Goal: Transaction & Acquisition: Purchase product/service

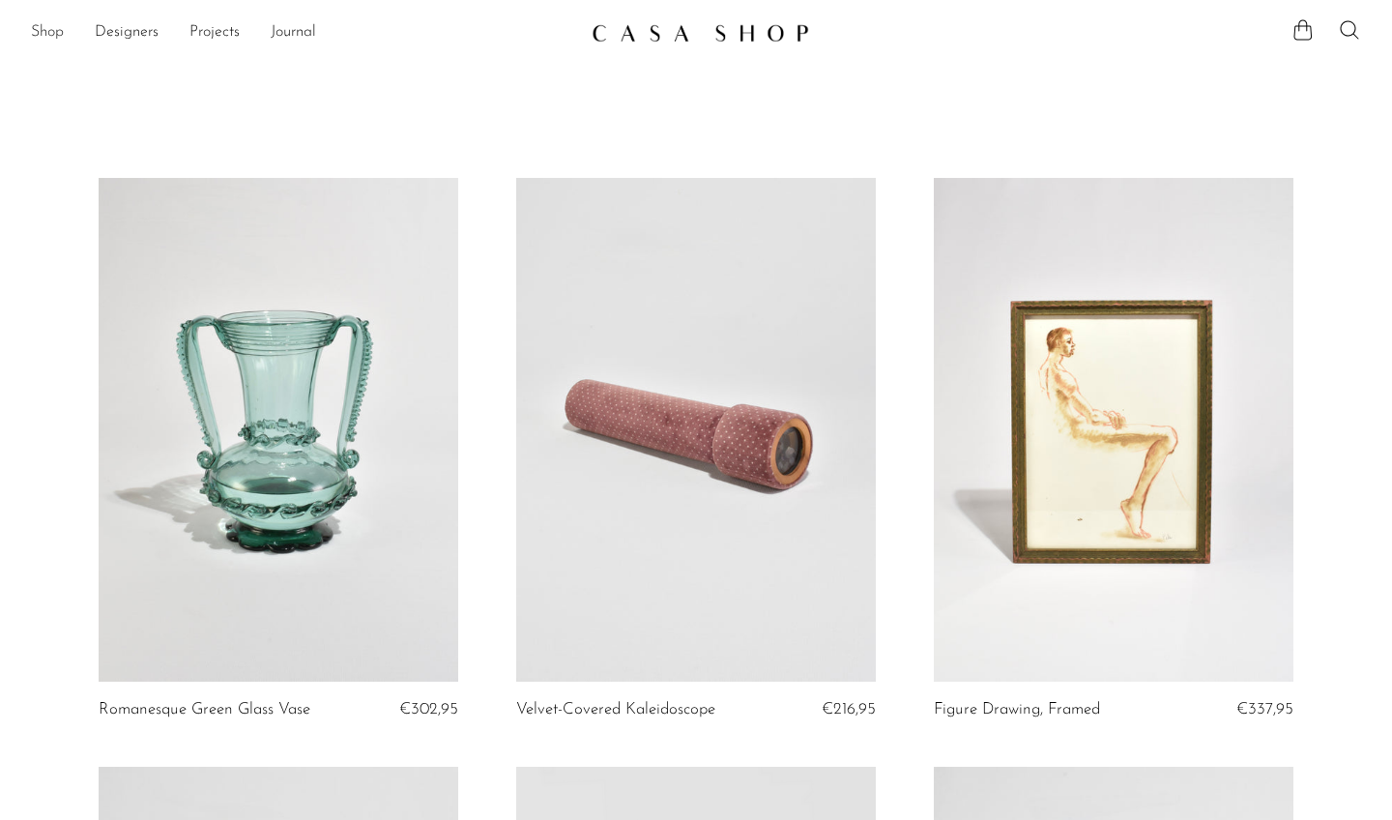
click at [54, 37] on link "Shop" at bounding box center [47, 32] width 33 height 25
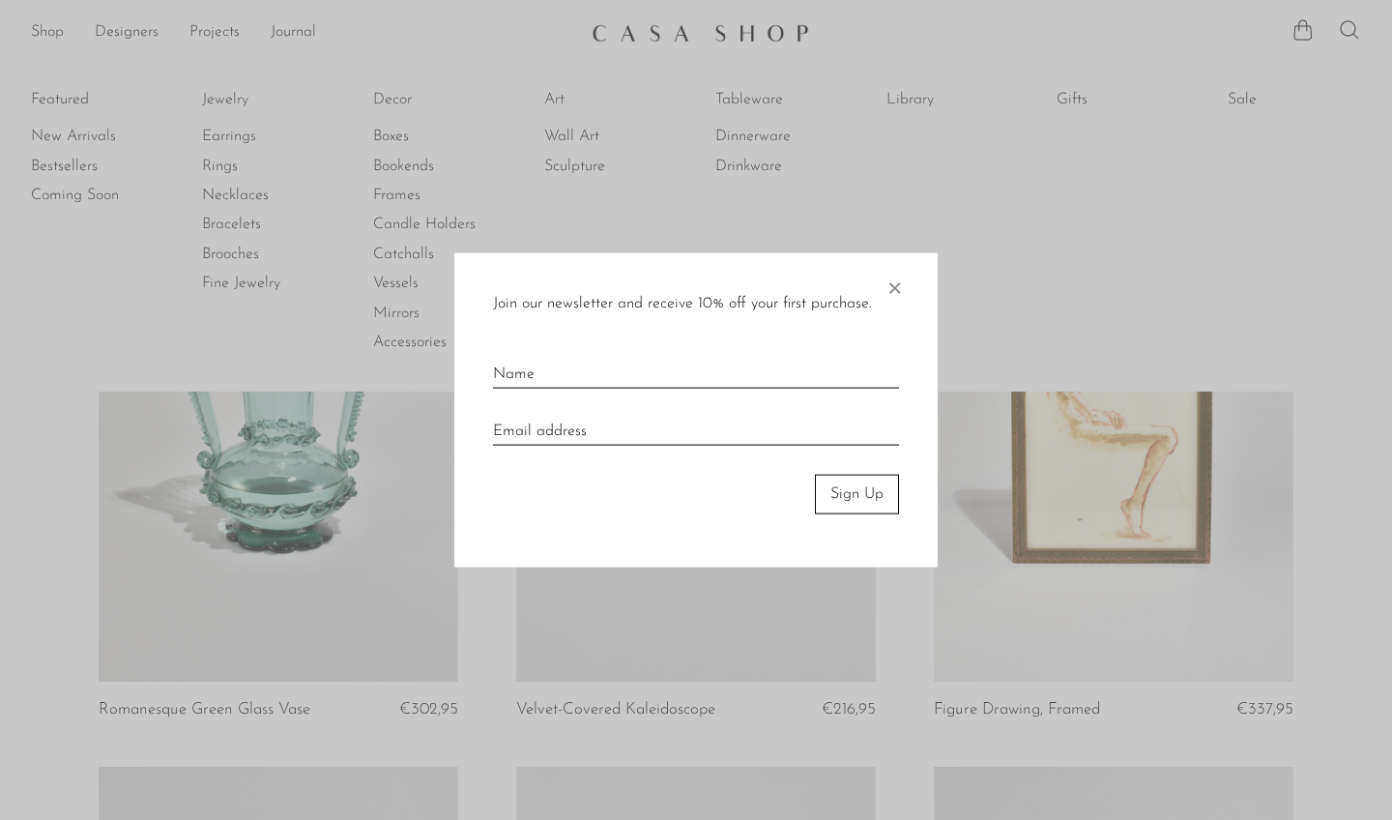
click at [896, 285] on span "×" at bounding box center [894, 284] width 19 height 62
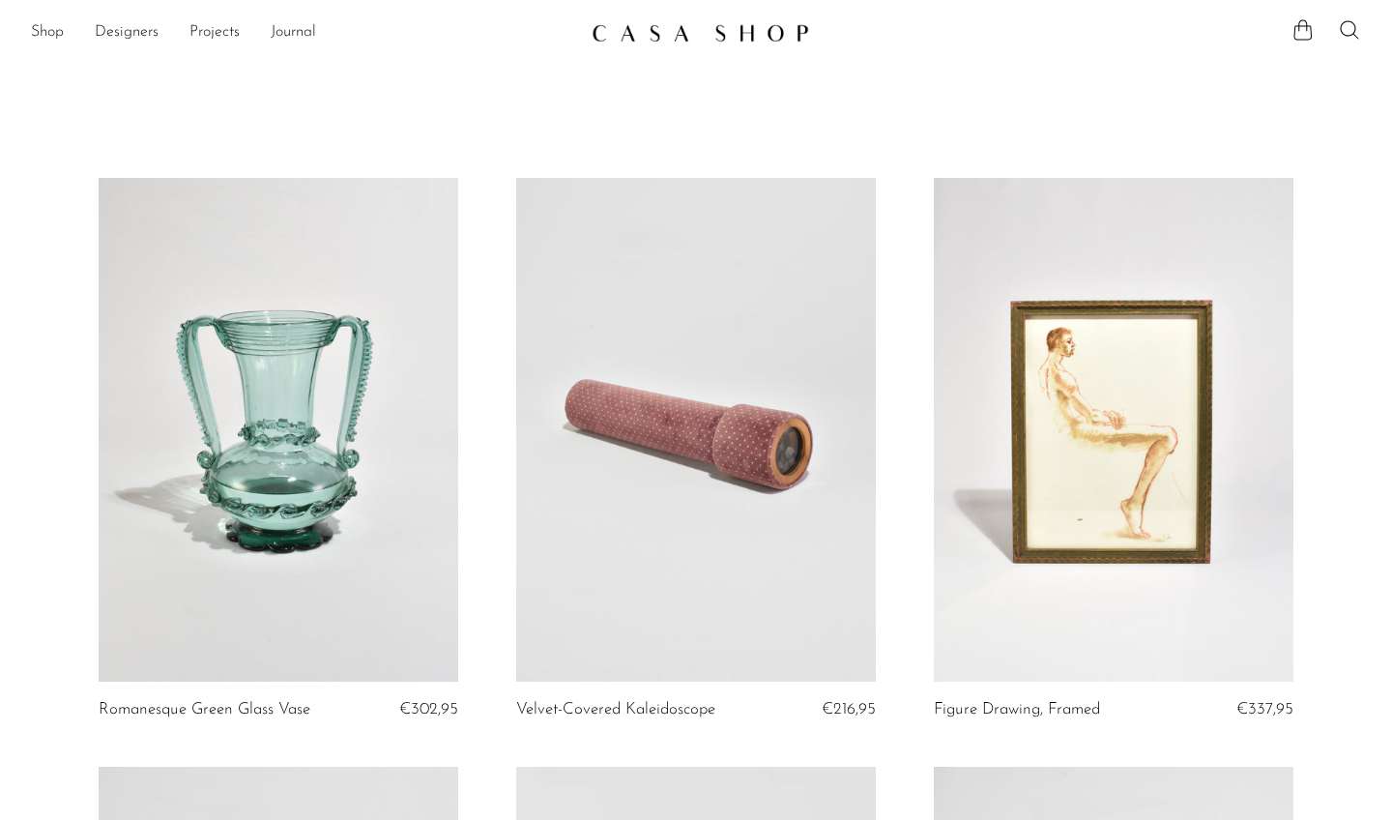
click at [55, 32] on link "Shop" at bounding box center [47, 32] width 33 height 25
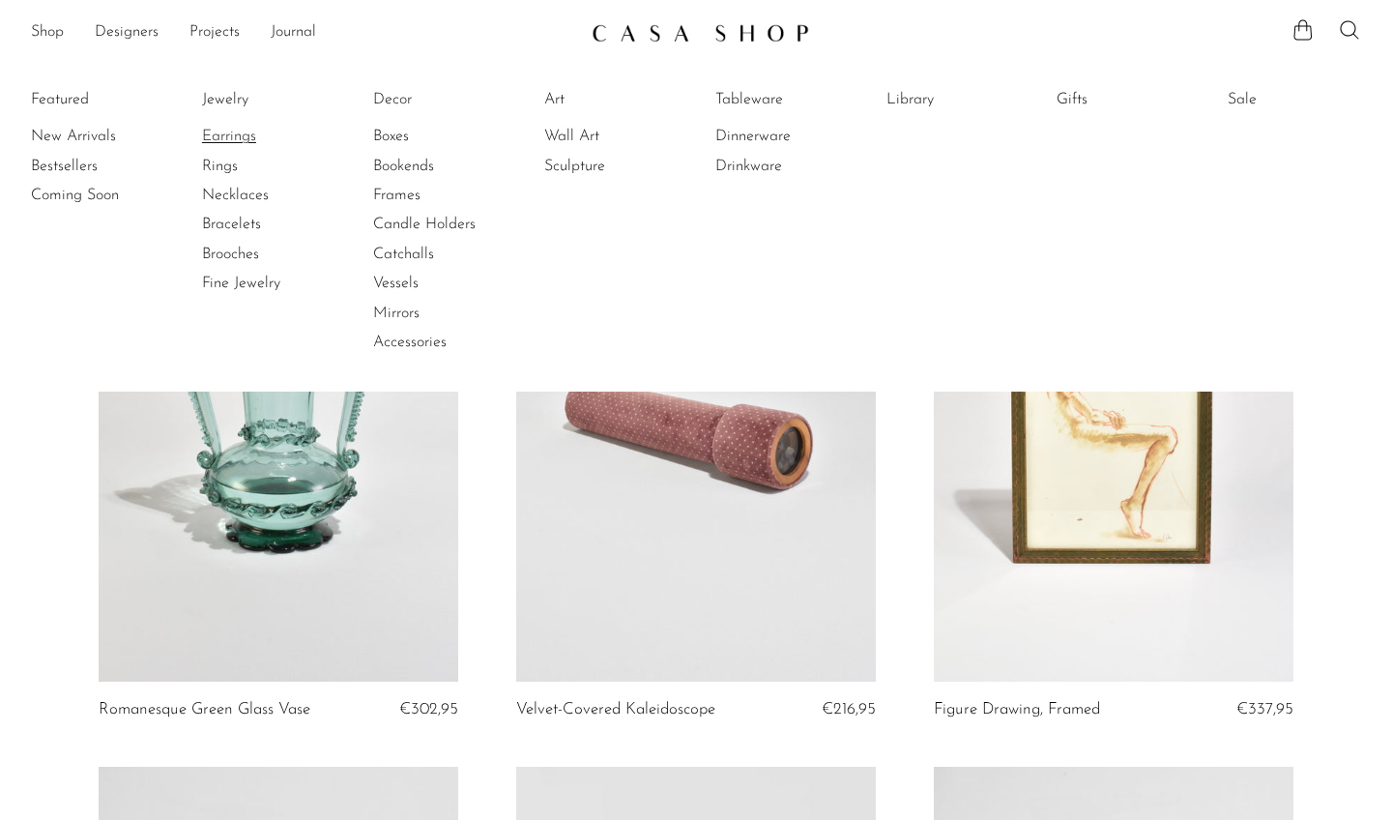
click at [234, 137] on link "Earrings" at bounding box center [274, 136] width 145 height 21
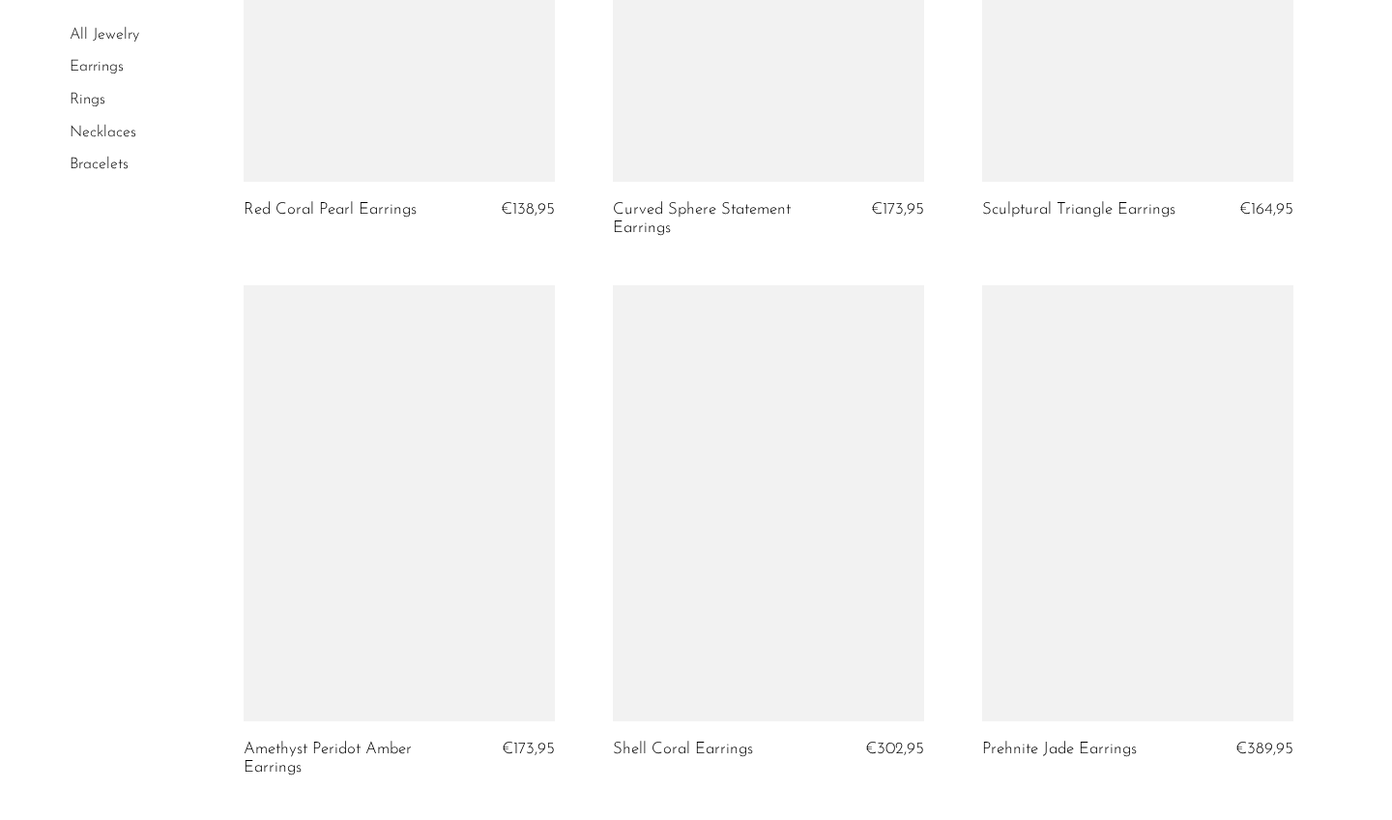
scroll to position [4377, 0]
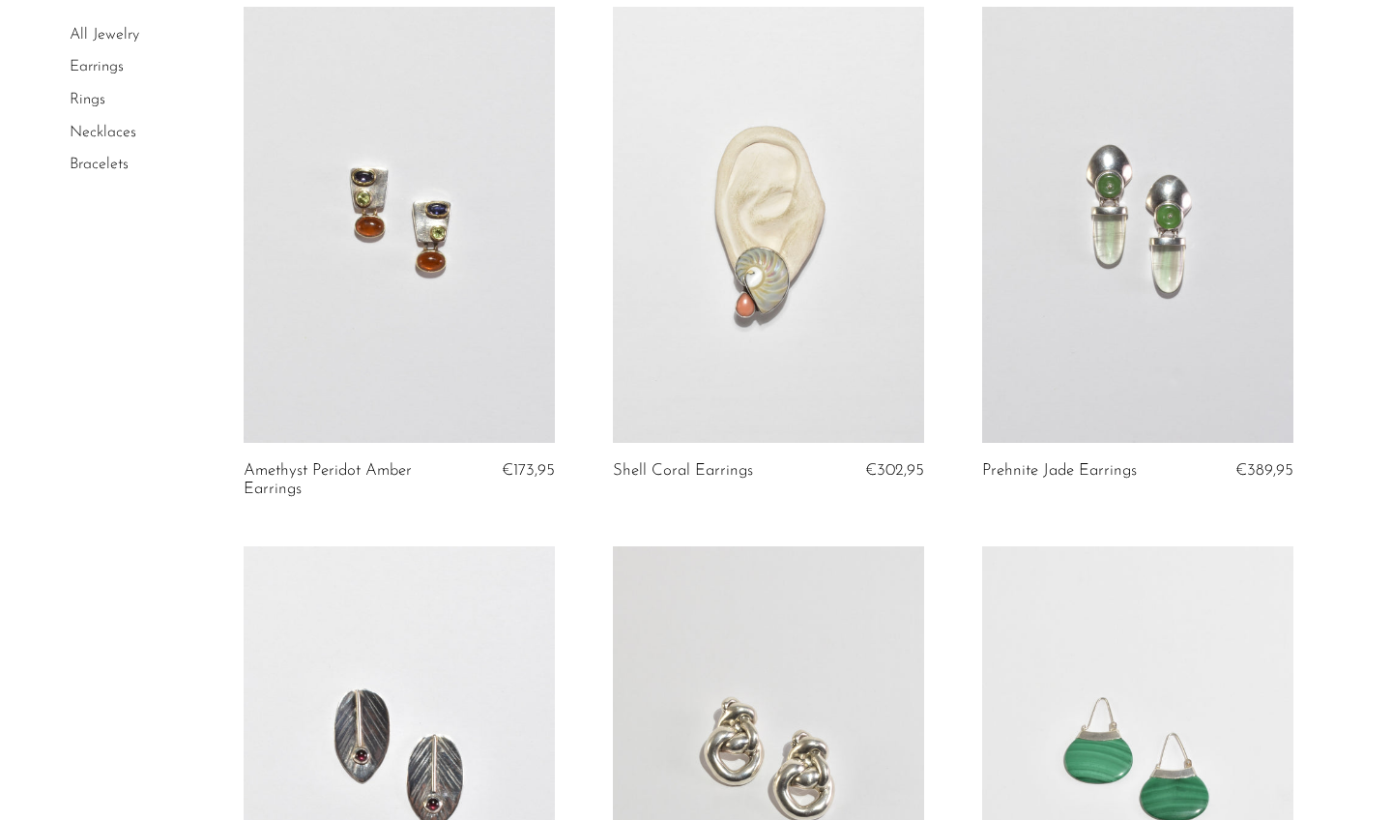
click at [1126, 158] on link at bounding box center [1137, 225] width 311 height 436
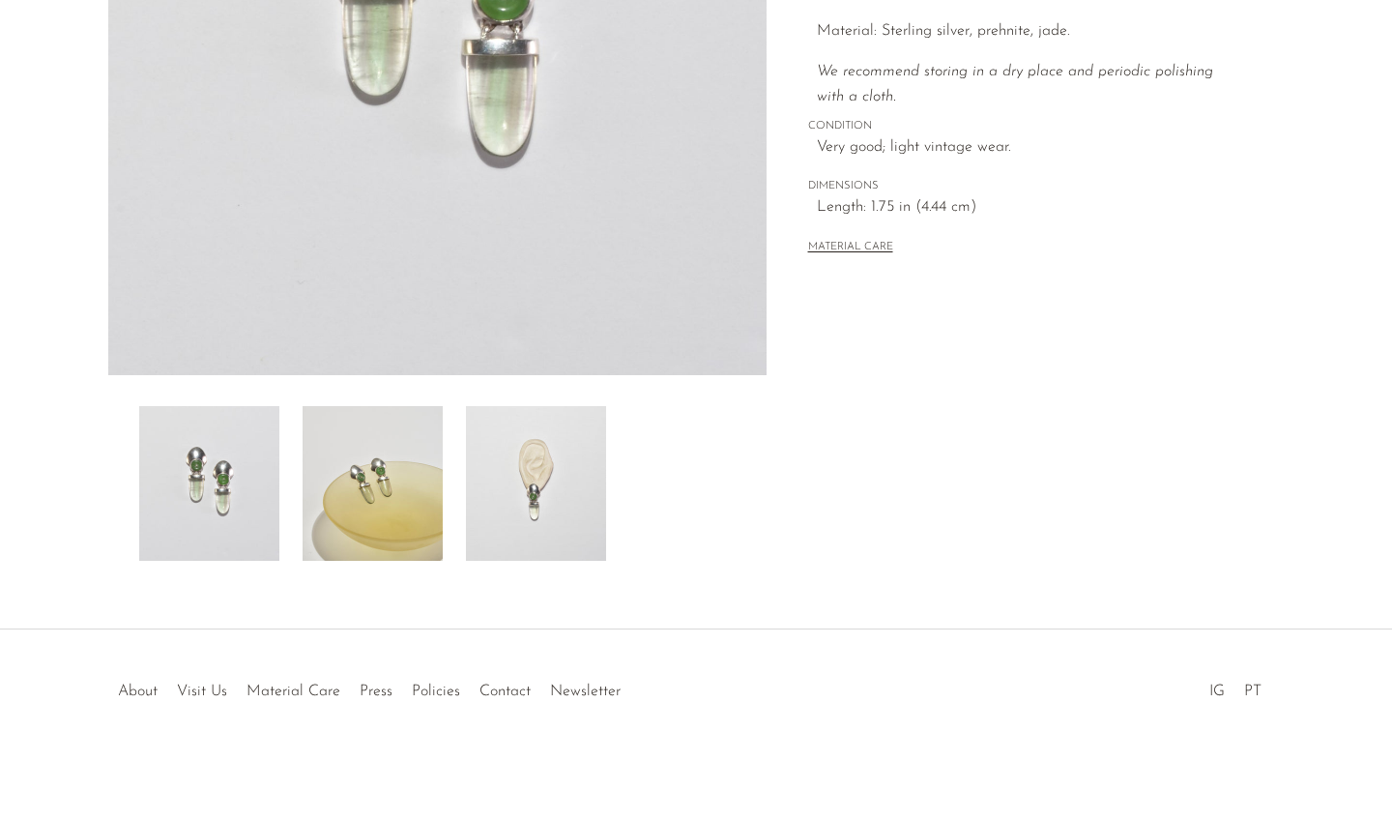
scroll to position [439, 0]
click at [383, 459] on img at bounding box center [373, 483] width 140 height 155
